Goal: Task Accomplishment & Management: Complete application form

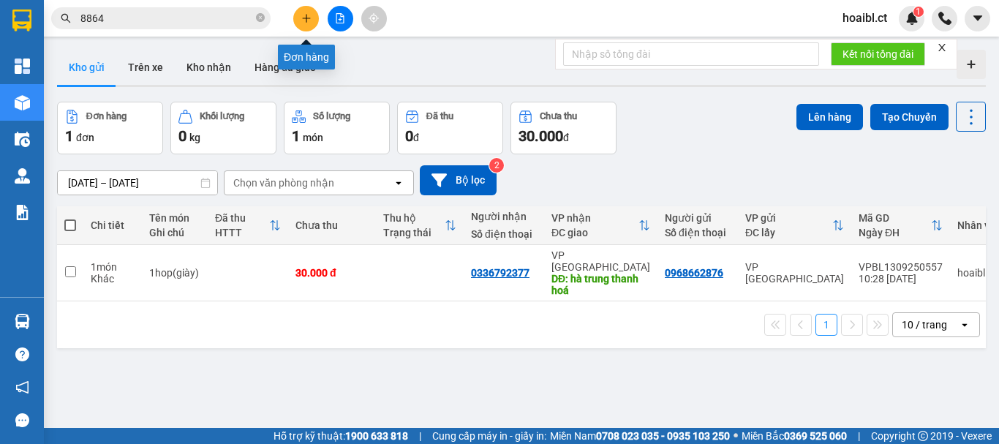
click at [306, 15] on icon "plus" at bounding box center [306, 18] width 10 height 10
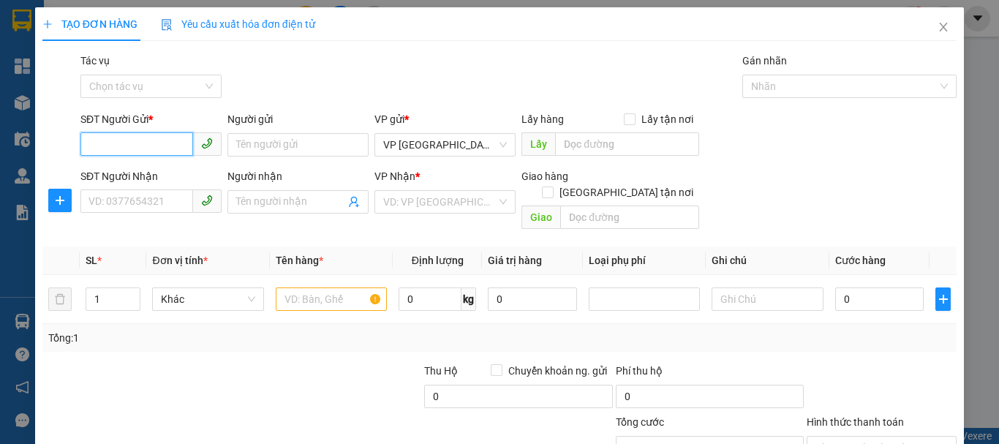
click at [133, 143] on input "SĐT Người Gửi *" at bounding box center [136, 143] width 113 height 23
type input "0822120076"
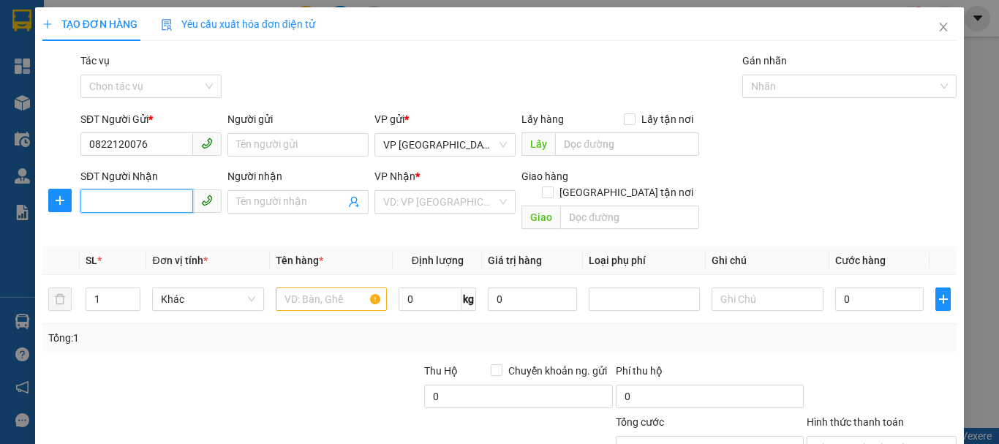
click at [94, 199] on input "SĐT Người Nhận" at bounding box center [136, 200] width 113 height 23
type input "0"
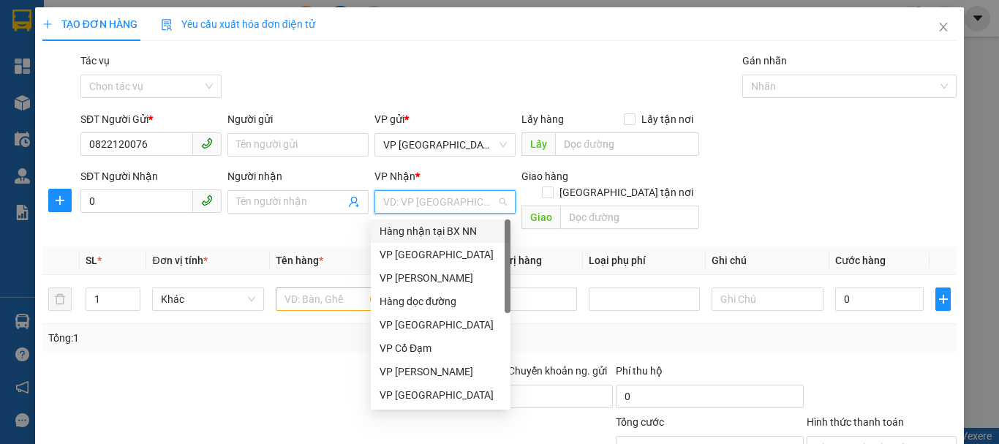
click at [467, 205] on input "search" at bounding box center [439, 202] width 113 height 22
click at [421, 273] on div "VP [PERSON_NAME]" at bounding box center [441, 278] width 122 height 16
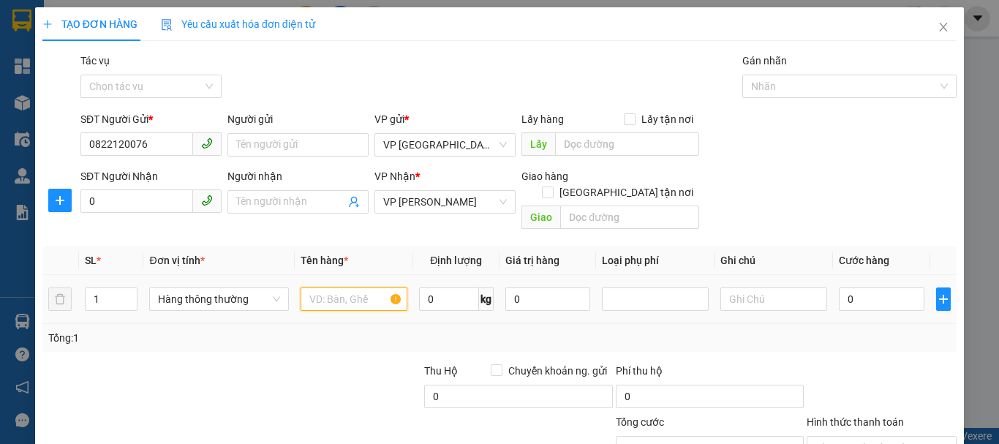
click at [328, 288] on input "text" at bounding box center [354, 299] width 107 height 23
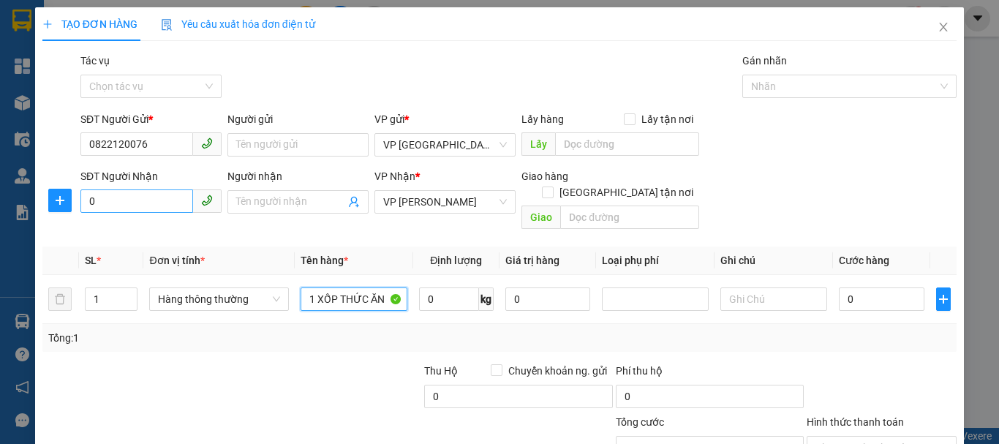
type input "1 XỐP THỨC ĂN"
click at [162, 195] on input "0" at bounding box center [136, 200] width 113 height 23
type input "0378266738"
click at [326, 332] on div "Tổng: 1" at bounding box center [499, 338] width 915 height 28
click at [846, 288] on input "0" at bounding box center [882, 299] width 86 height 23
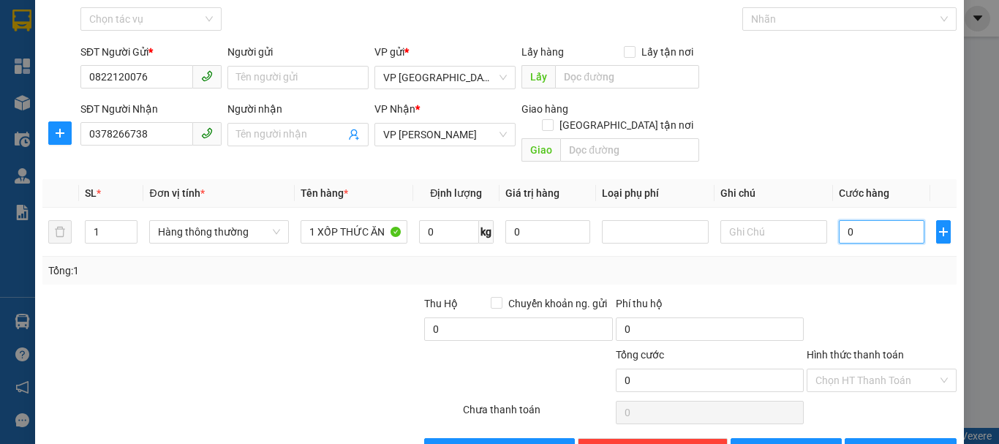
scroll to position [73, 0]
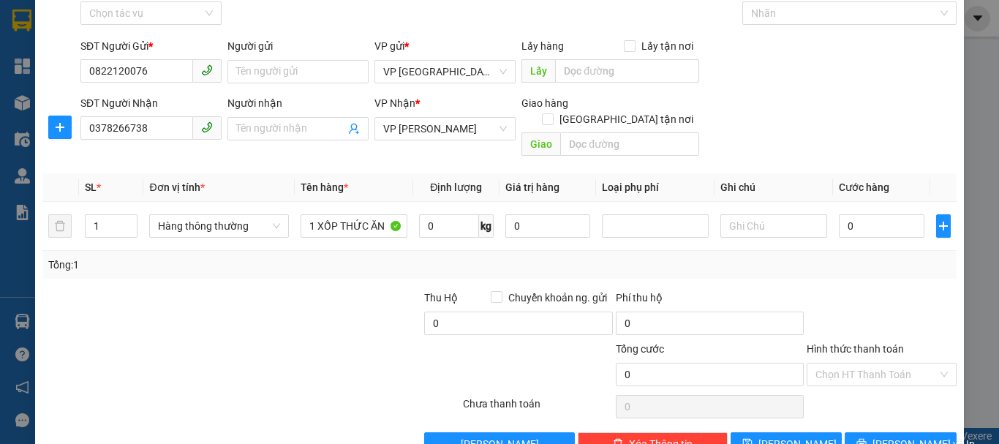
click at [203, 297] on div at bounding box center [136, 315] width 191 height 51
click at [297, 298] on div at bounding box center [327, 315] width 191 height 51
click at [839, 214] on input "0" at bounding box center [882, 225] width 86 height 23
type input "5"
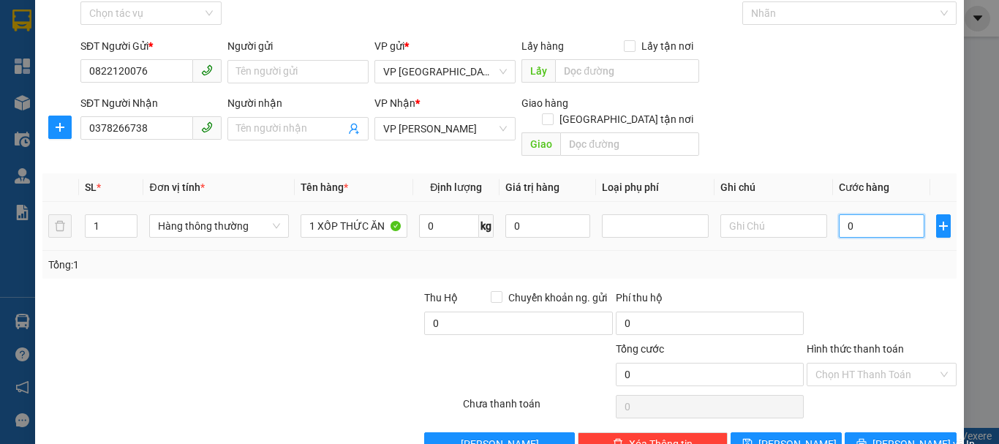
type input "5"
type input "50"
type input "500"
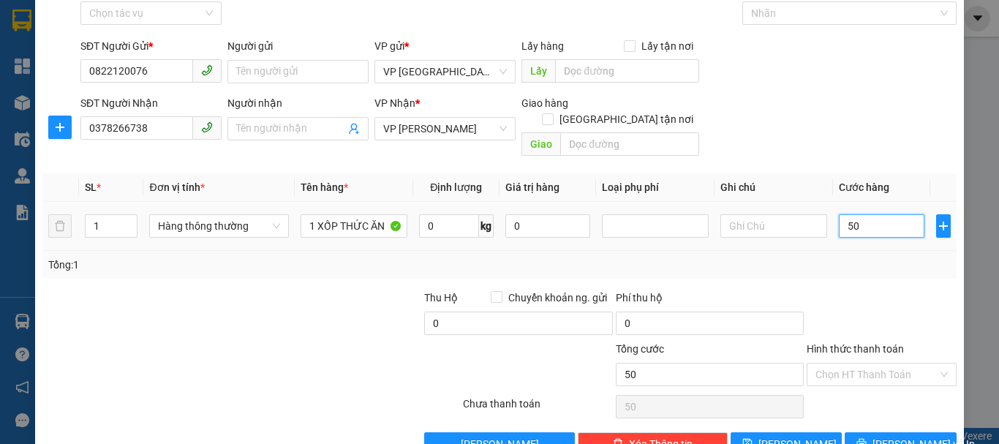
type input "500"
type input "5.000"
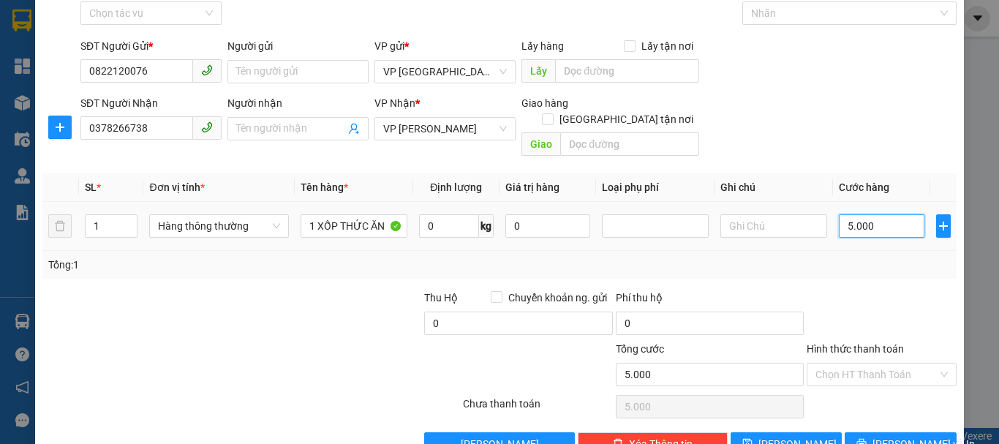
type input "50.000"
click at [288, 290] on div at bounding box center [327, 315] width 191 height 51
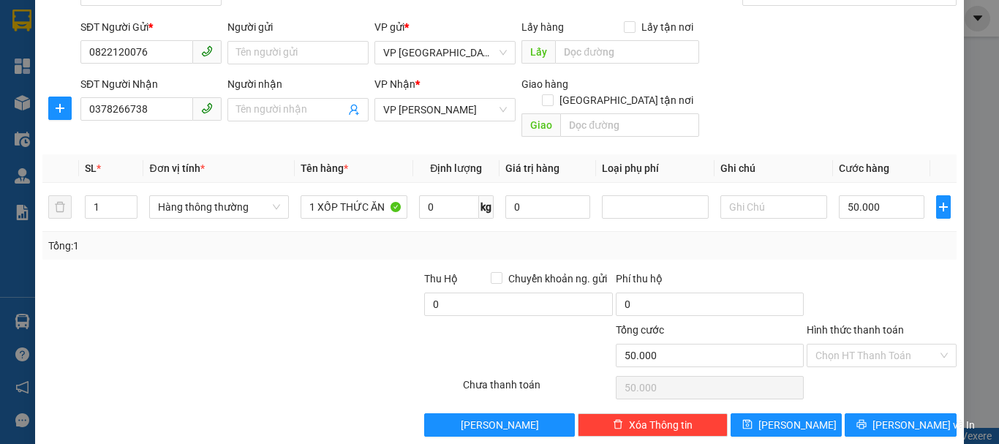
scroll to position [97, 0]
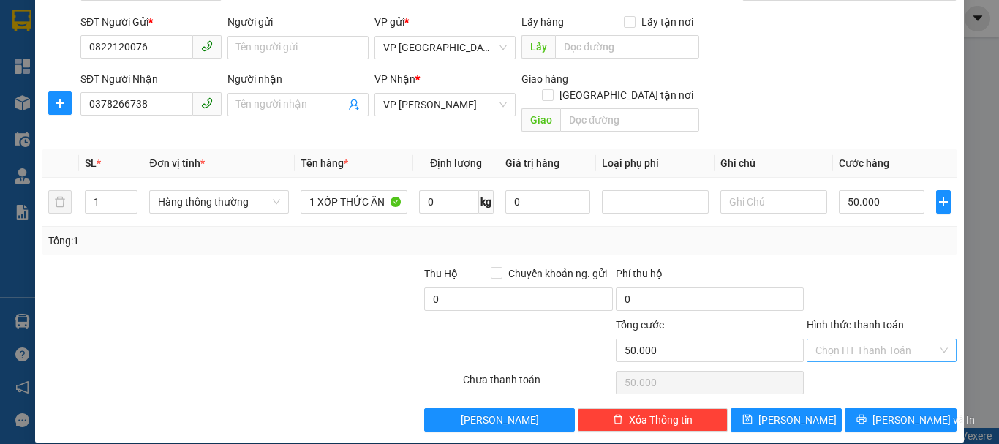
click at [816, 339] on input "Hình thức thanh toán" at bounding box center [877, 350] width 122 height 22
click at [342, 317] on div at bounding box center [385, 342] width 153 height 51
click at [867, 411] on button "[PERSON_NAME] và In" at bounding box center [901, 419] width 112 height 23
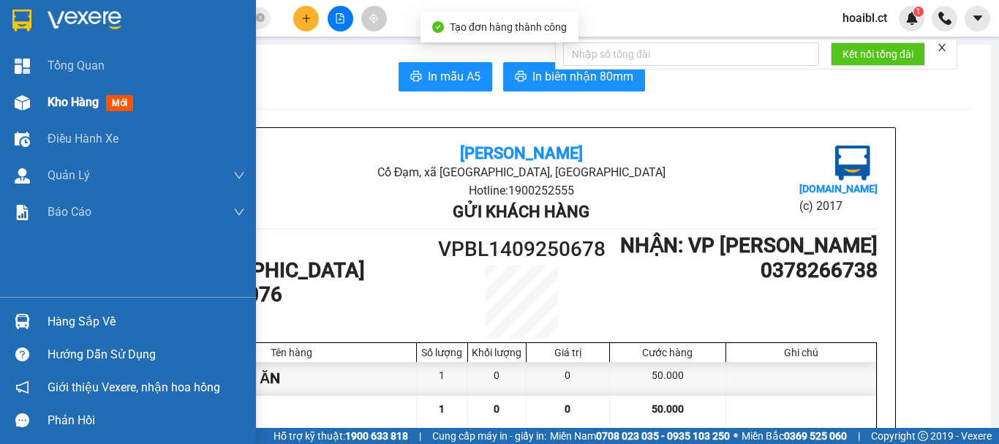
click at [19, 105] on img at bounding box center [22, 102] width 15 height 15
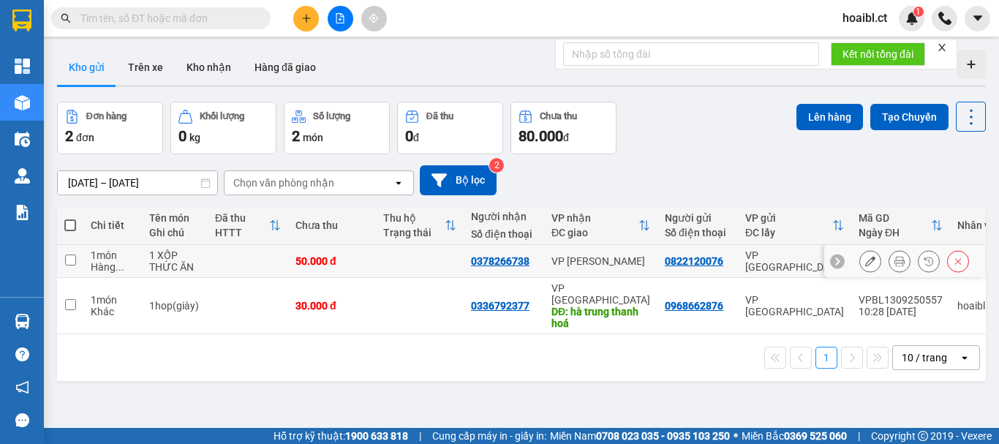
click at [865, 265] on icon at bounding box center [870, 261] width 10 height 10
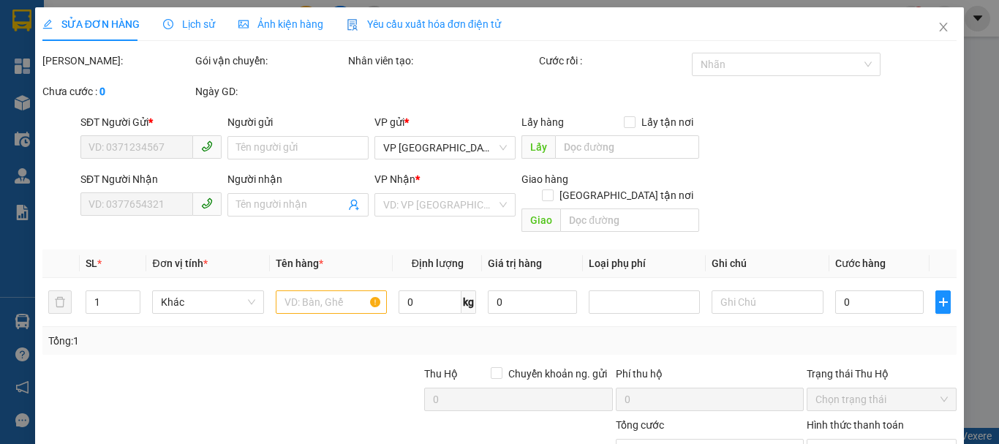
type input "0822120076"
type input "0378266738"
type input "50.000"
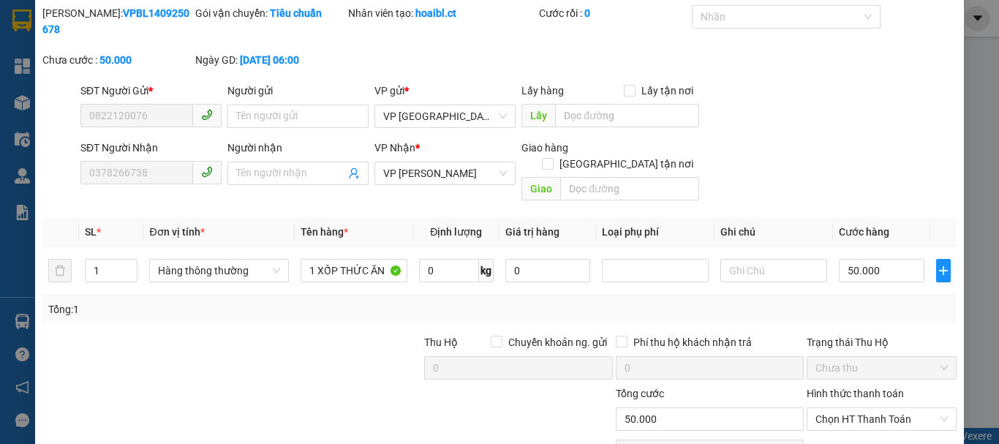
scroll to position [100, 0]
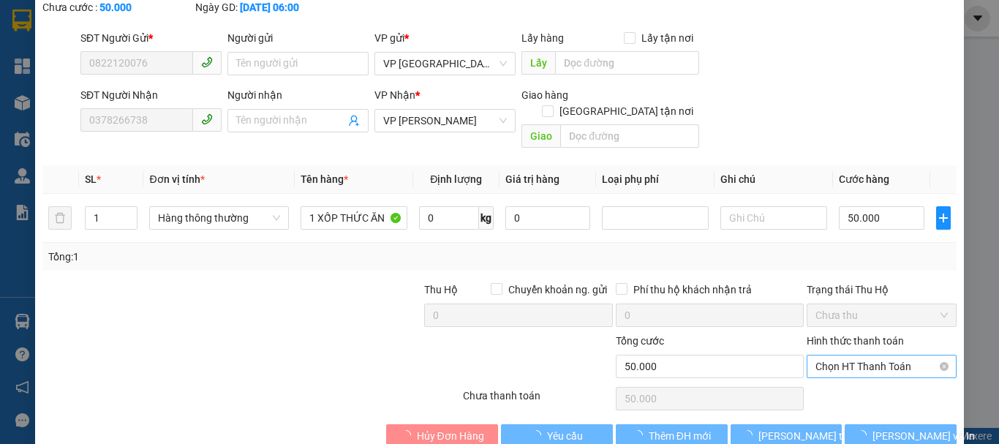
click at [844, 356] on span "Chọn HT Thanh Toán" at bounding box center [882, 367] width 132 height 22
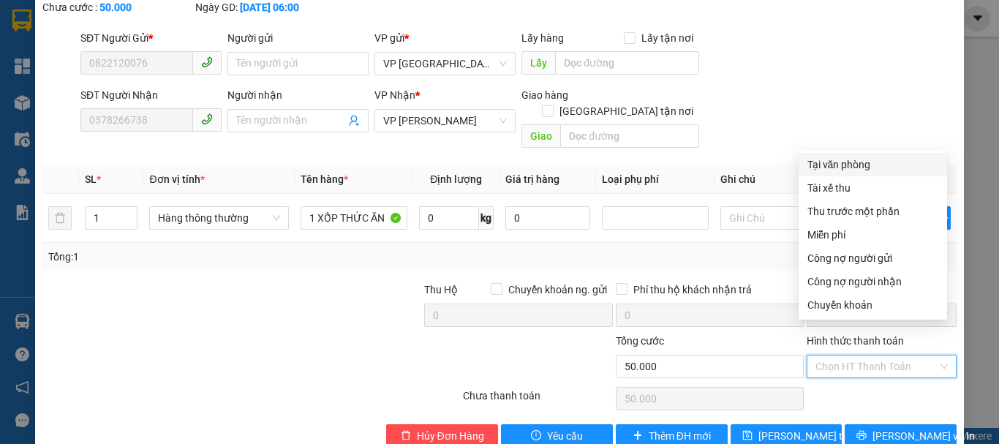
click at [833, 158] on div "Tại văn phòng" at bounding box center [873, 165] width 131 height 16
type input "0"
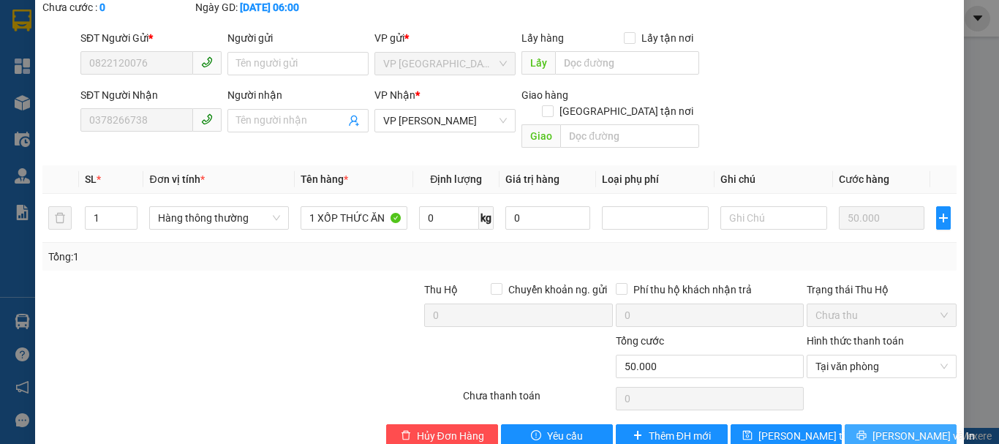
click at [867, 430] on icon "printer" at bounding box center [862, 435] width 10 height 10
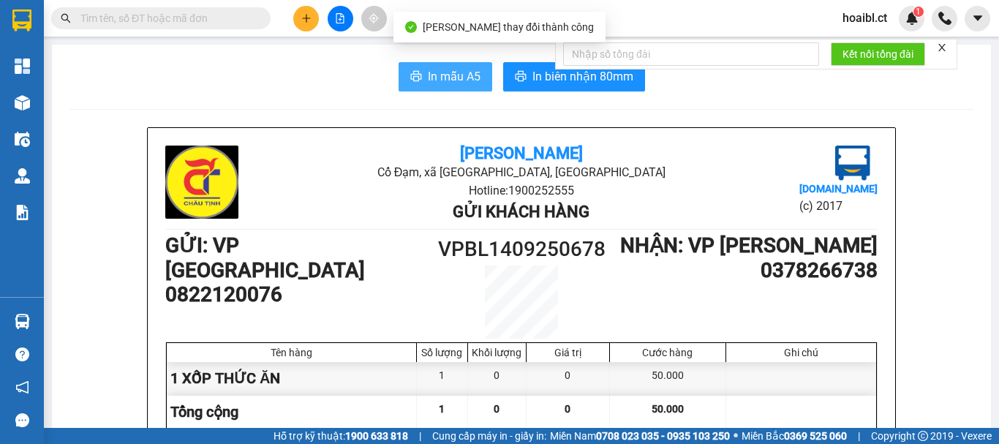
click at [410, 78] on icon "printer" at bounding box center [415, 76] width 11 height 10
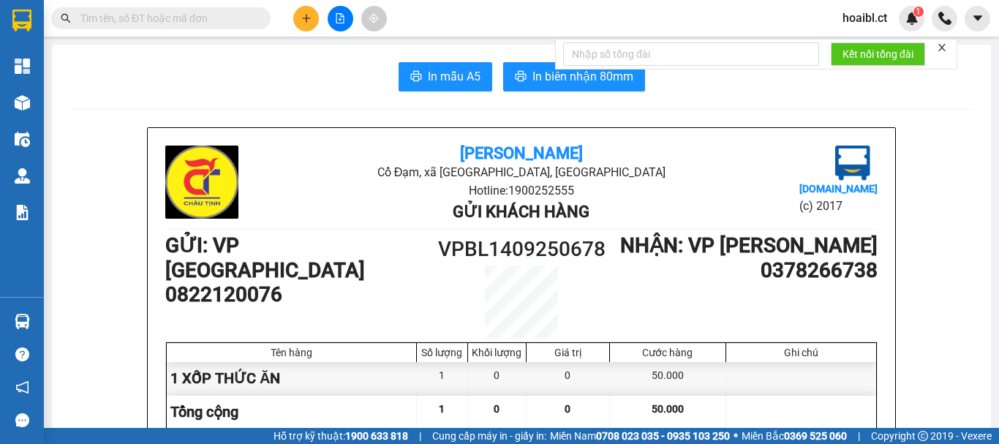
click at [309, 18] on icon "plus" at bounding box center [306, 18] width 10 height 10
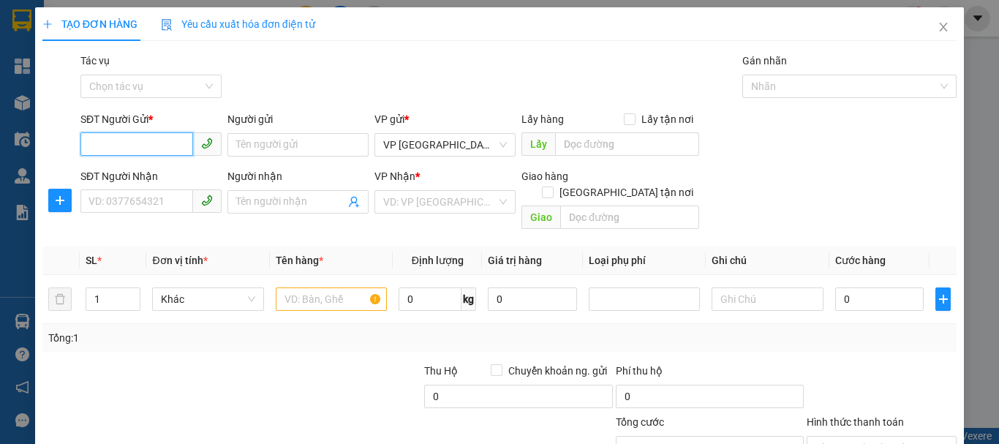
click at [133, 139] on input "SĐT Người Gửi *" at bounding box center [136, 143] width 113 height 23
type input "0983486568"
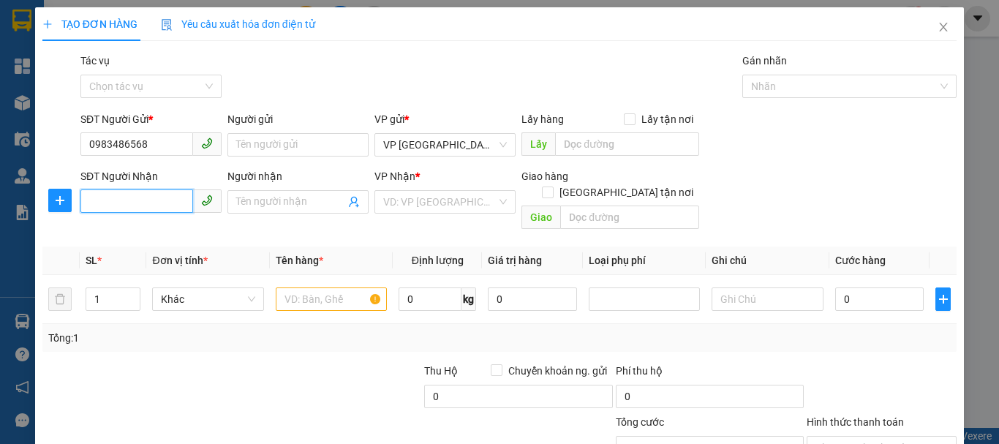
click at [167, 195] on input "SĐT Người Nhận" at bounding box center [136, 200] width 113 height 23
click at [409, 201] on input "search" at bounding box center [439, 202] width 113 height 22
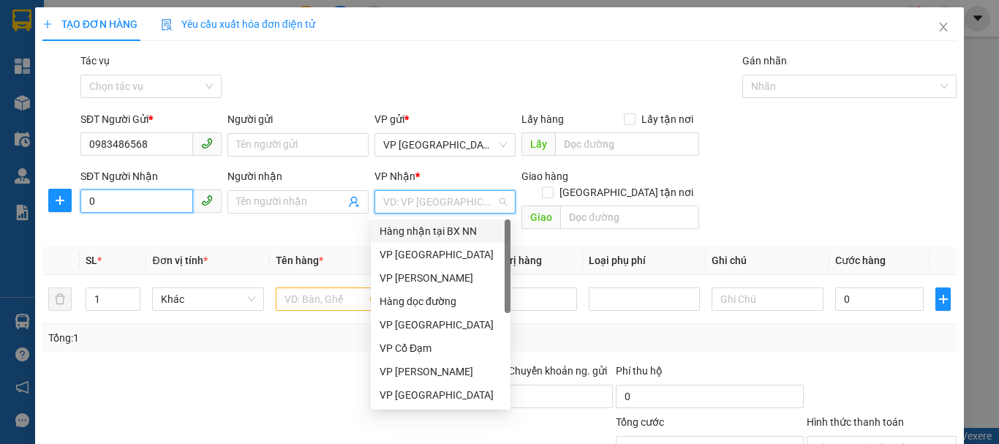
click at [105, 207] on input "0" at bounding box center [136, 200] width 113 height 23
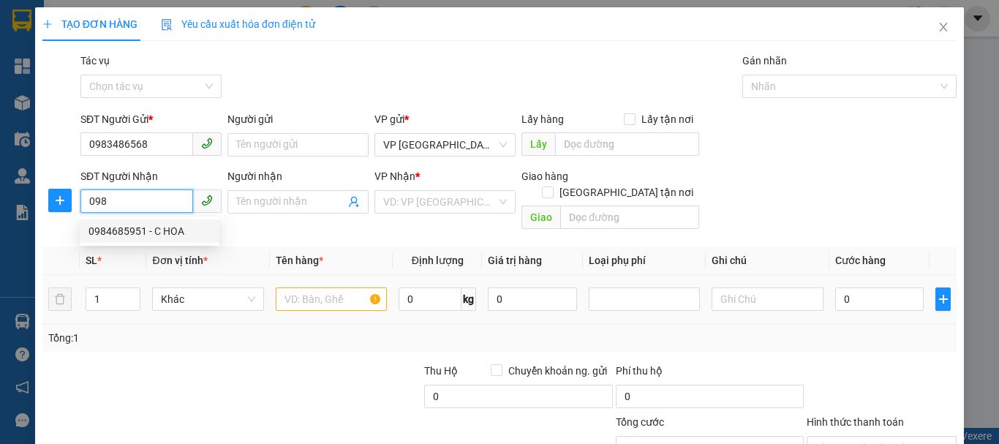
type input "098"
click at [307, 288] on input "text" at bounding box center [331, 299] width 111 height 23
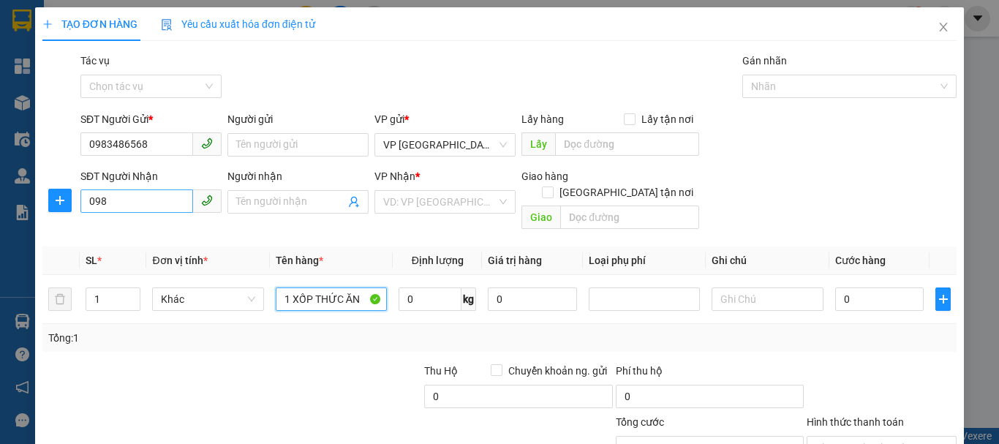
type input "1 XỐP THỨC ĂN"
click at [133, 209] on input "098" at bounding box center [136, 200] width 113 height 23
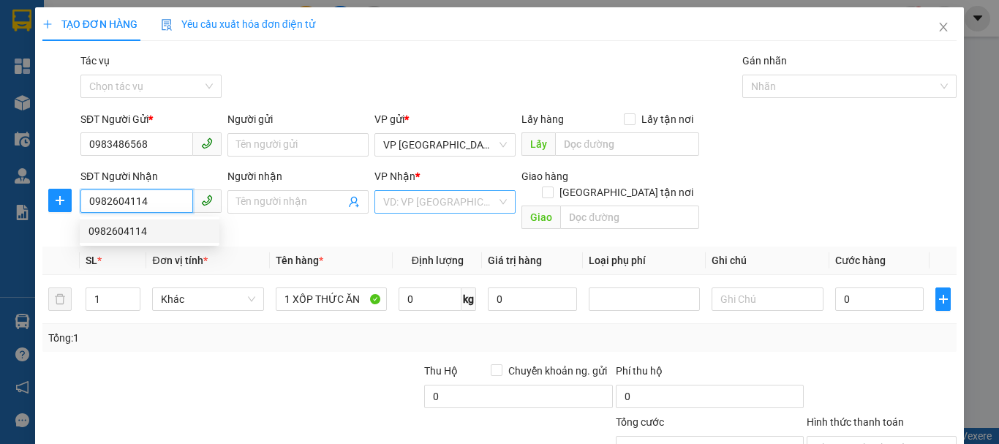
type input "0982604114"
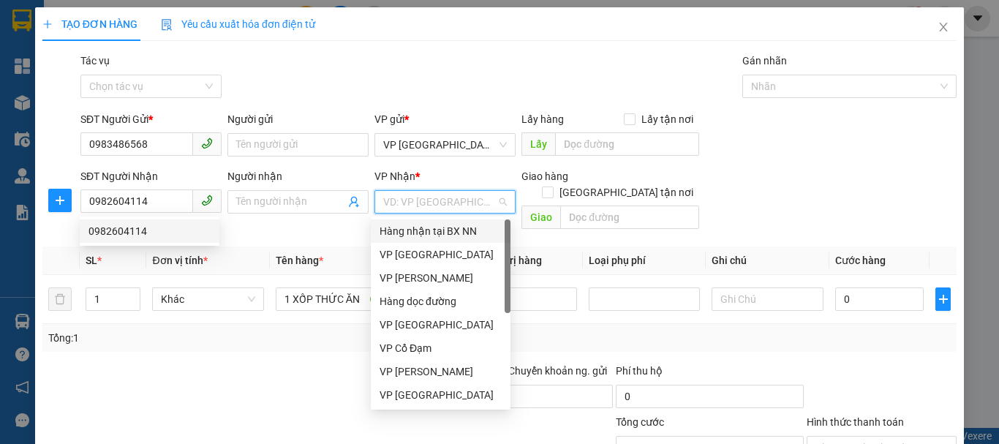
click at [413, 209] on input "search" at bounding box center [439, 202] width 113 height 22
click at [425, 257] on div "VP [GEOGRAPHIC_DATA]" at bounding box center [441, 255] width 122 height 16
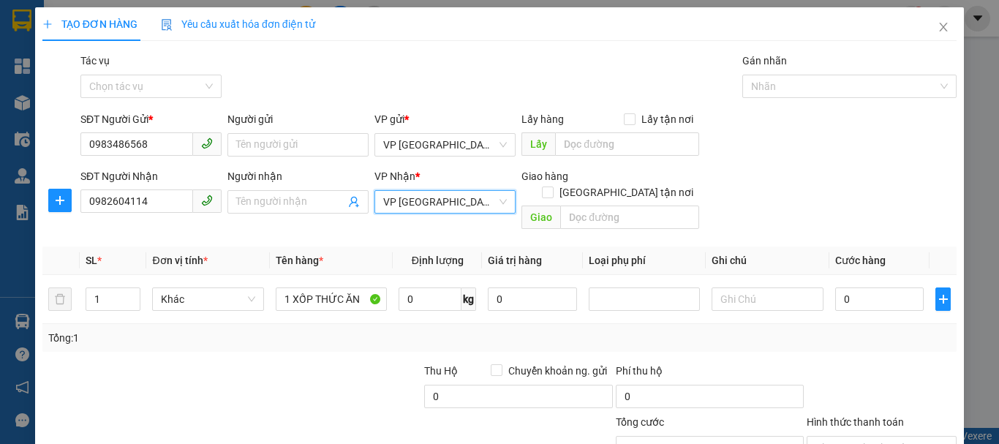
click at [334, 363] on div at bounding box center [327, 388] width 191 height 51
click at [840, 288] on input "0" at bounding box center [879, 299] width 89 height 23
type input "4"
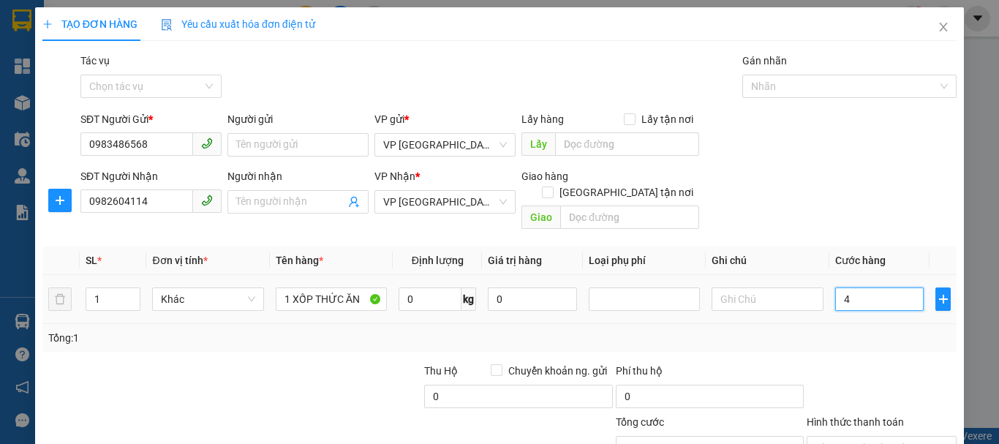
type input "40"
type input "400"
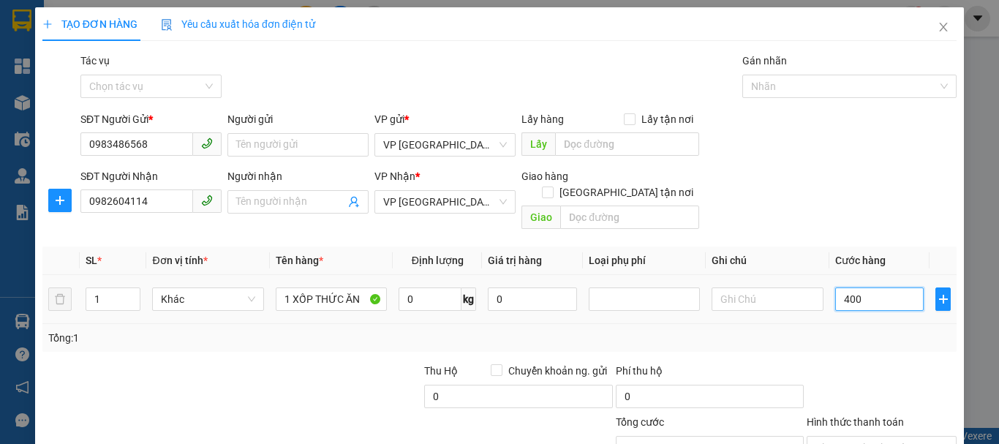
type input "400"
type input "4.000"
type input "40.000"
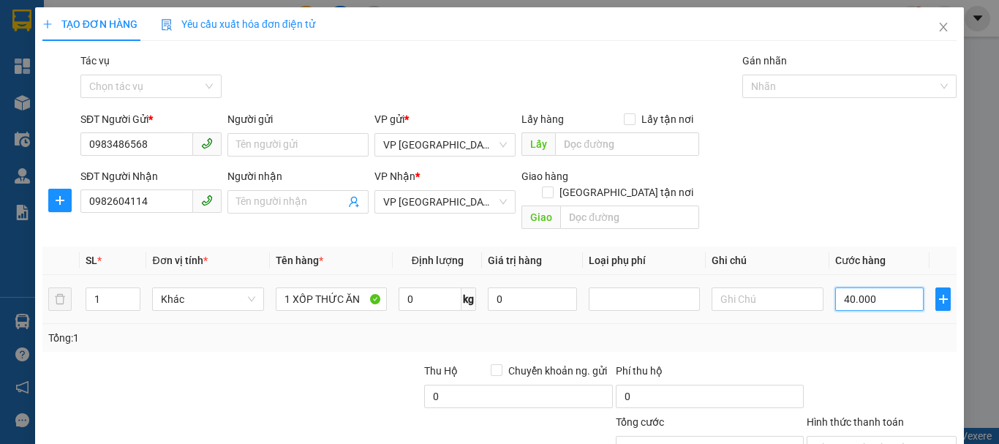
type input "40.000"
click at [320, 345] on div "Transit Pickup Surcharge Ids Transit Deliver Surcharge Ids Transit Deliver Surc…" at bounding box center [499, 291] width 915 height 476
click at [835, 437] on input "Hình thức thanh toán" at bounding box center [877, 448] width 122 height 22
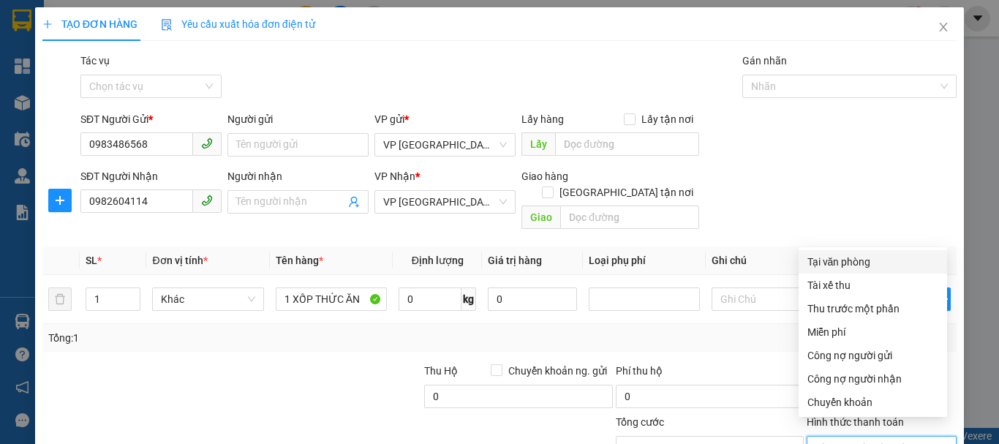
click at [851, 254] on div "Tại văn phòng" at bounding box center [873, 262] width 131 height 16
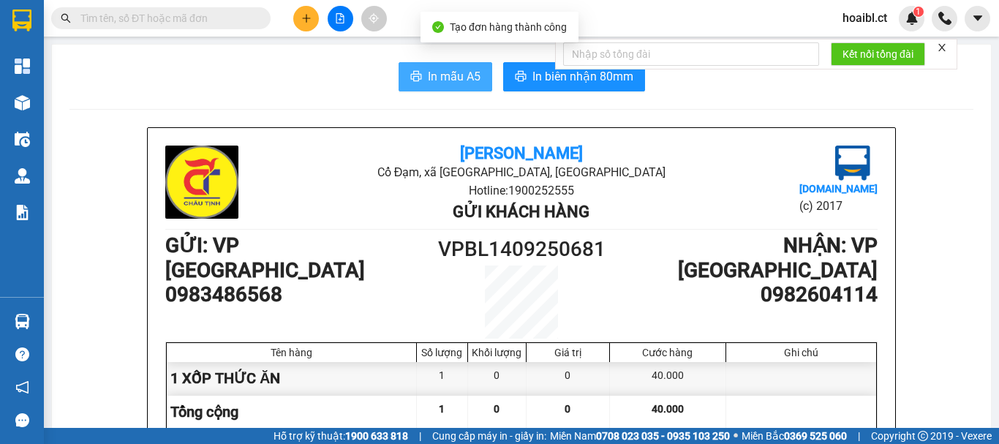
click at [453, 67] on button "In mẫu A5" at bounding box center [446, 76] width 94 height 29
